Goal: Task Accomplishment & Management: Use online tool/utility

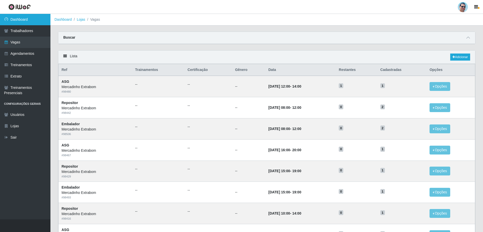
click at [30, 17] on link "Dashboard" at bounding box center [25, 19] width 50 height 11
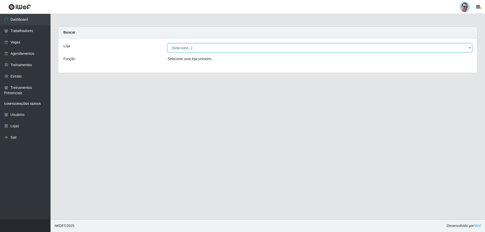
click at [199, 50] on select "[Selecione...] Mercadinho Extrabom" at bounding box center [319, 47] width 304 height 9
select select "175"
click at [167, 43] on select "[Selecione...] Mercadinho Extrabom" at bounding box center [319, 47] width 304 height 9
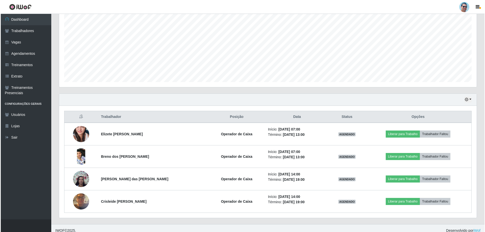
scroll to position [103, 0]
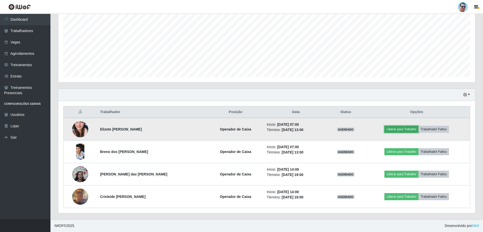
click at [396, 127] on button "Liberar para Trabalho" at bounding box center [402, 129] width 34 height 7
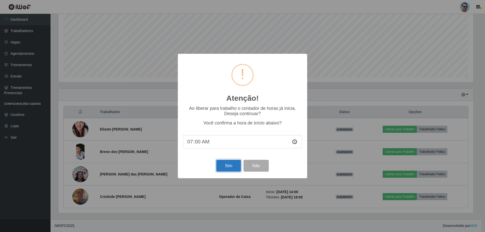
click at [226, 163] on button "Sim" at bounding box center [228, 166] width 24 height 12
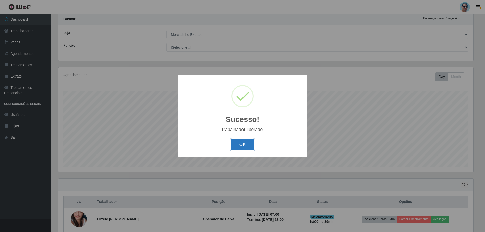
click at [236, 143] on button "OK" at bounding box center [242, 145] width 23 height 12
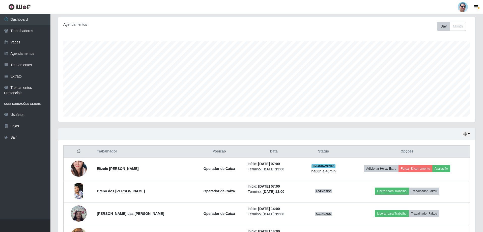
scroll to position [89, 0]
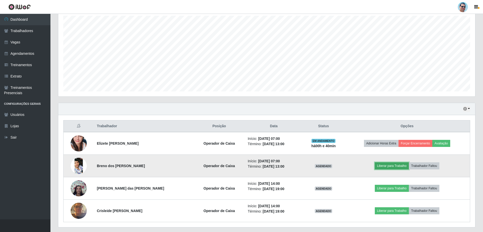
click at [400, 167] on button "Liberar para Trabalho" at bounding box center [392, 165] width 34 height 7
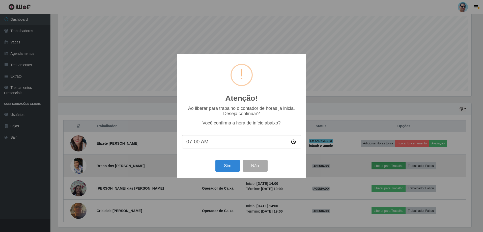
scroll to position [105, 415]
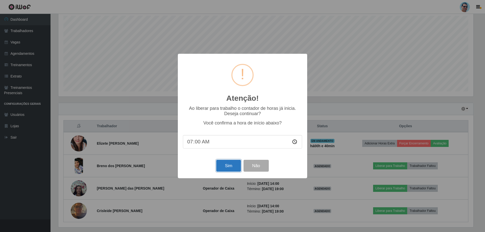
click at [224, 171] on button "Sim" at bounding box center [228, 166] width 24 height 12
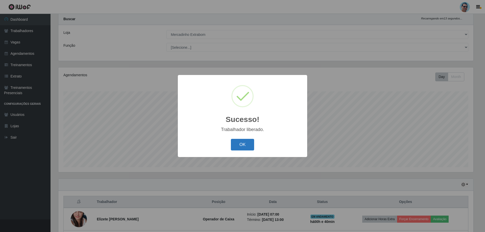
click at [232, 142] on button "OK" at bounding box center [242, 145] width 23 height 12
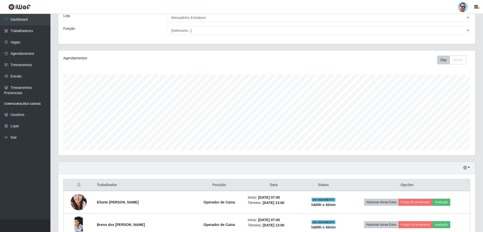
scroll to position [39, 0]
